Goal: Task Accomplishment & Management: Complete application form

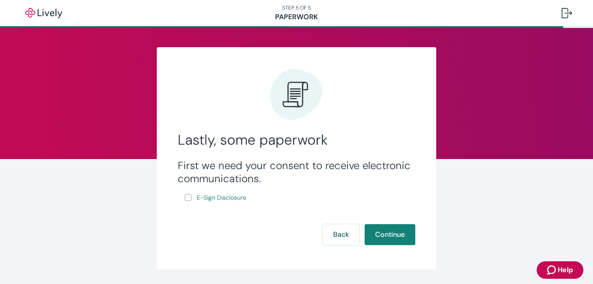
click at [185, 198] on input "E-Sign Disclosure" at bounding box center [188, 197] width 7 height 7
checkbox input "true"
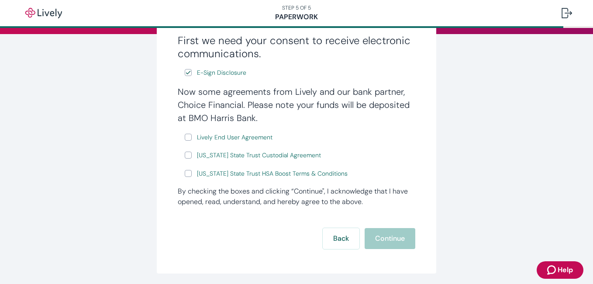
scroll to position [137, 0]
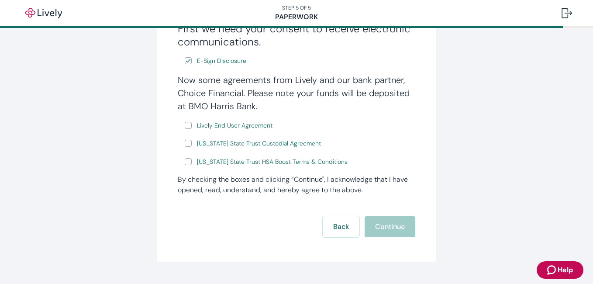
drag, startPoint x: 185, startPoint y: 127, endPoint x: 180, endPoint y: 140, distance: 13.0
click at [185, 128] on input "Lively End User Agreement" at bounding box center [188, 125] width 7 height 7
checkbox input "true"
click at [186, 143] on input "[US_STATE] State Trust Custodial Agreement" at bounding box center [188, 143] width 7 height 7
checkbox input "true"
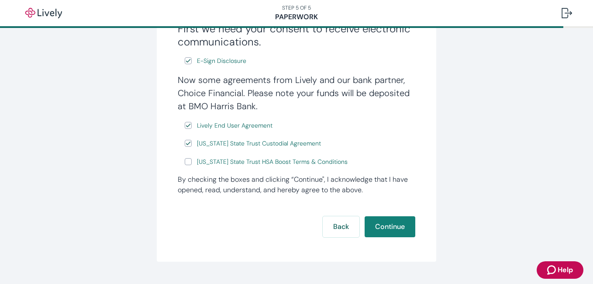
click at [185, 163] on input "[US_STATE] State Trust HSA Boost Terms & Conditions" at bounding box center [188, 161] width 7 height 7
checkbox input "true"
click at [385, 226] on button "Continue" at bounding box center [389, 226] width 51 height 21
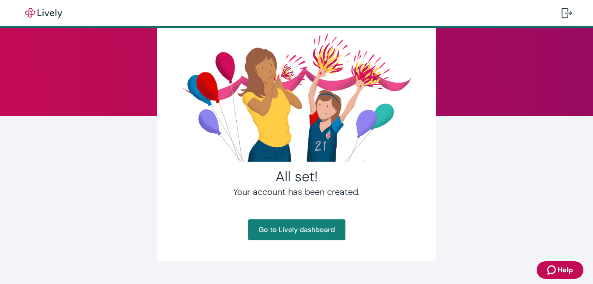
scroll to position [62, 0]
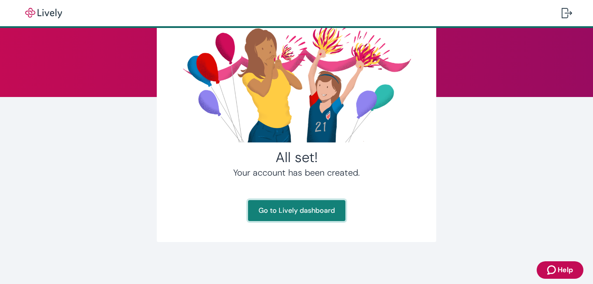
click at [291, 209] on link "Go to Lively dashboard" at bounding box center [296, 210] width 97 height 21
